Goal: Information Seeking & Learning: Learn about a topic

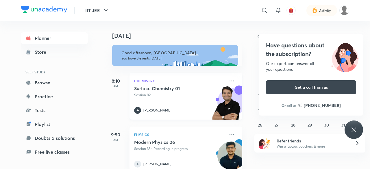
scroll to position [67, 0]
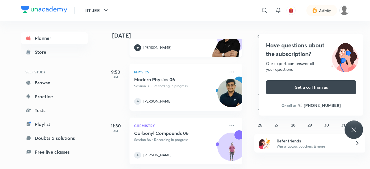
click at [204, 89] on div "Modern Physics 06 Session 33 • Recording in progress Madhav Singla" at bounding box center [179, 91] width 91 height 28
click at [353, 131] on icon at bounding box center [353, 129] width 7 height 7
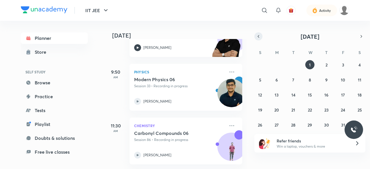
click at [259, 38] on icon "button" at bounding box center [258, 36] width 5 height 5
drag, startPoint x: 298, startPoint y: 66, endPoint x: 292, endPoint y: 65, distance: 6.7
click at [292, 65] on div "31 1 2 3 4 5 6 7 8 9 10 11 12 13 14 15 16 17 18 19 20 21 22 23 24 25 26 27 28 2…" at bounding box center [309, 94] width 111 height 69
click at [292, 65] on button "2" at bounding box center [293, 64] width 9 height 9
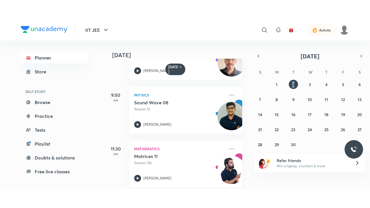
scroll to position [40, 0]
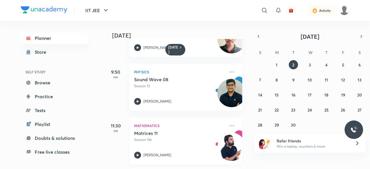
click at [181, 144] on div "Matrices 11 Session 136 Shiv Prakash Pareek" at bounding box center [179, 144] width 91 height 28
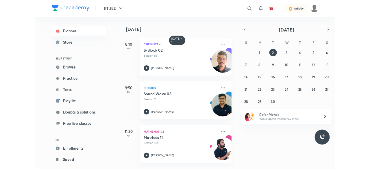
scroll to position [1, 0]
